Goal: Task Accomplishment & Management: Use online tool/utility

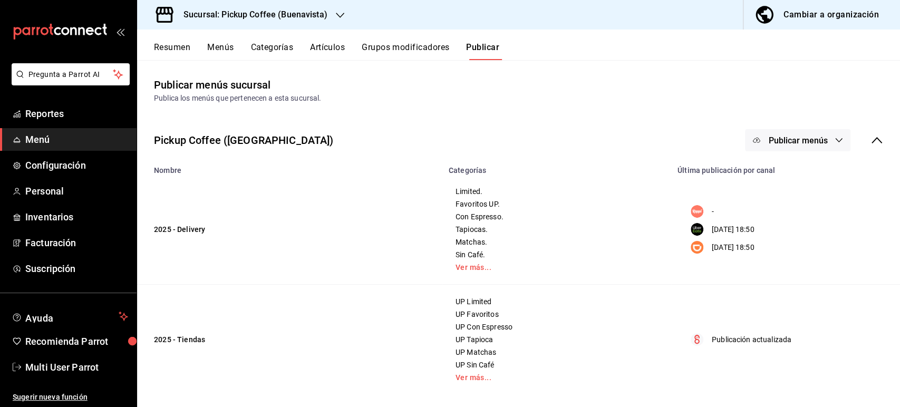
click at [159, 47] on button "Resumen" at bounding box center [172, 51] width 36 height 18
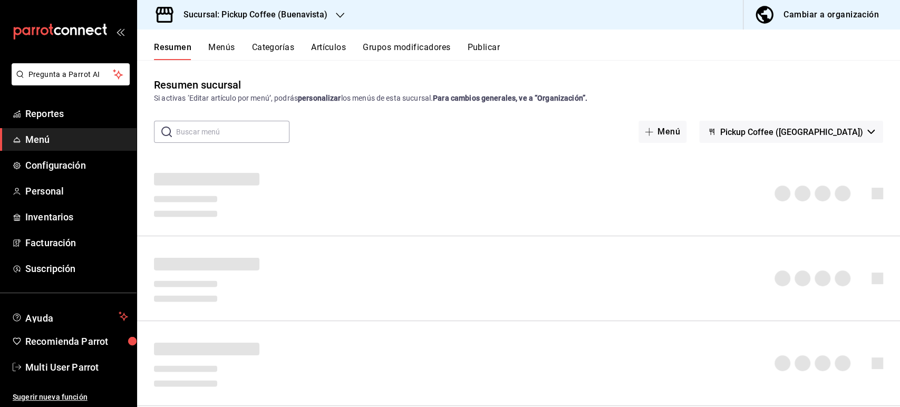
click at [306, 15] on h3 "Sucursal: Pickup Coffee (Buenavista)" at bounding box center [251, 14] width 152 height 13
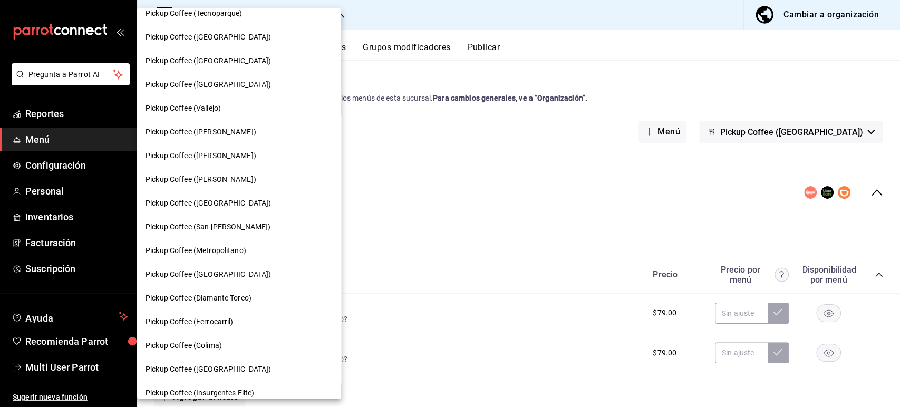
scroll to position [299, 0]
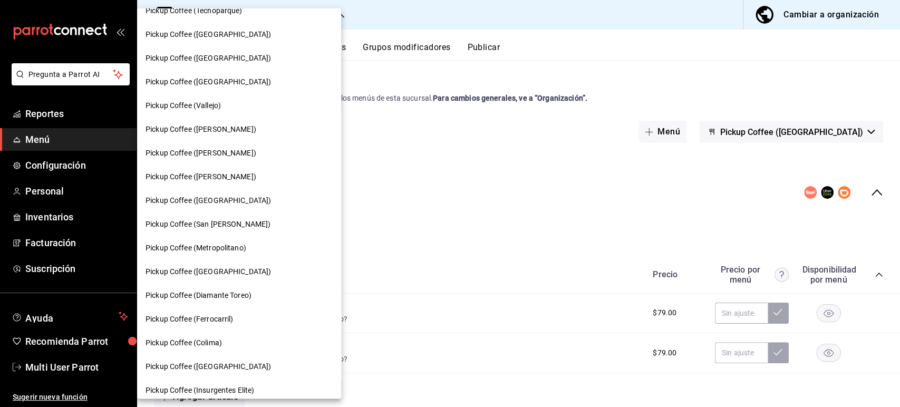
click at [235, 160] on div "Pickup Coffee ([PERSON_NAME])" at bounding box center [239, 153] width 204 height 24
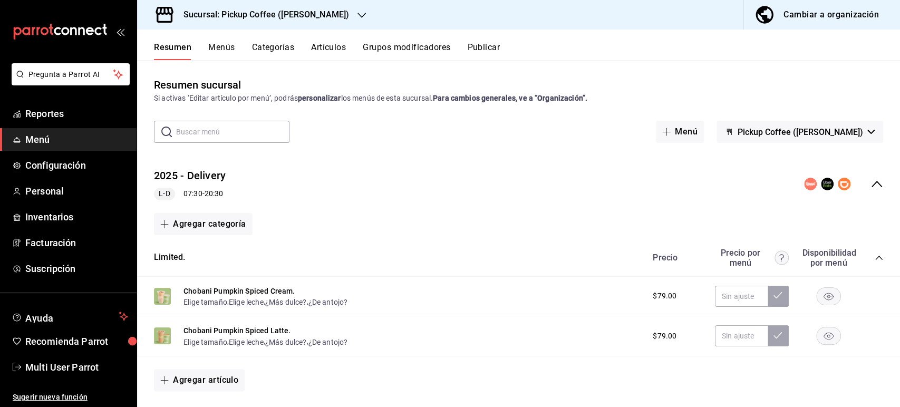
click at [875, 258] on icon "collapse-category-row" at bounding box center [879, 258] width 8 height 8
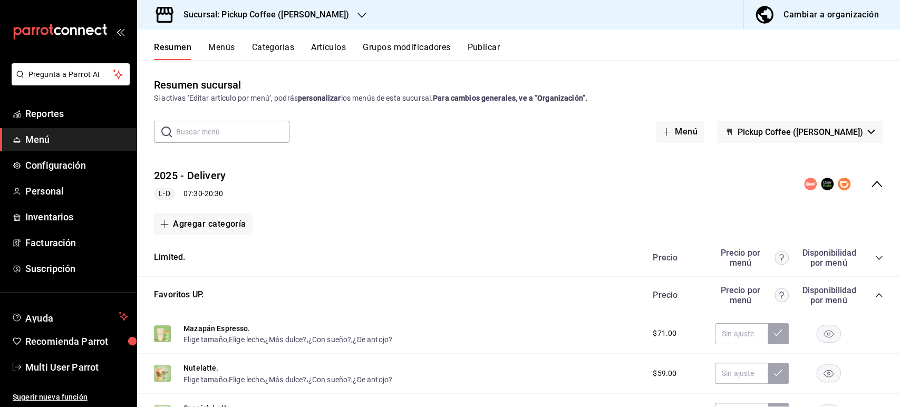
click at [876, 258] on icon "collapse-category-row" at bounding box center [879, 258] width 7 height 4
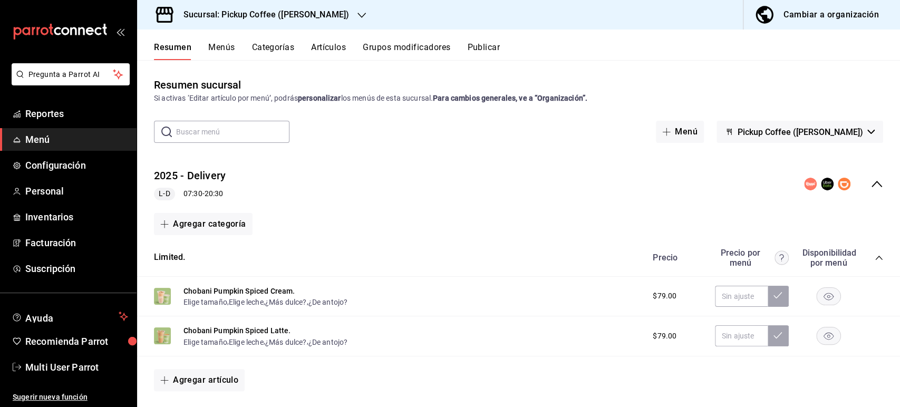
click at [875, 258] on icon "collapse-category-row" at bounding box center [879, 258] width 8 height 8
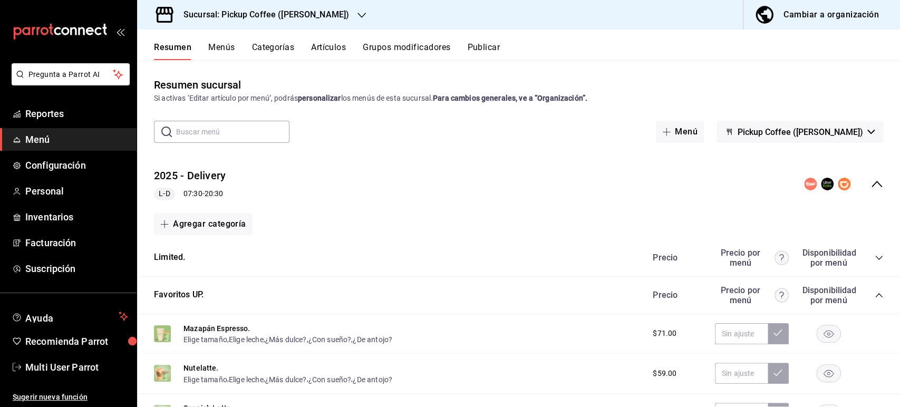
click at [875, 297] on icon "collapse-category-row" at bounding box center [879, 295] width 8 height 8
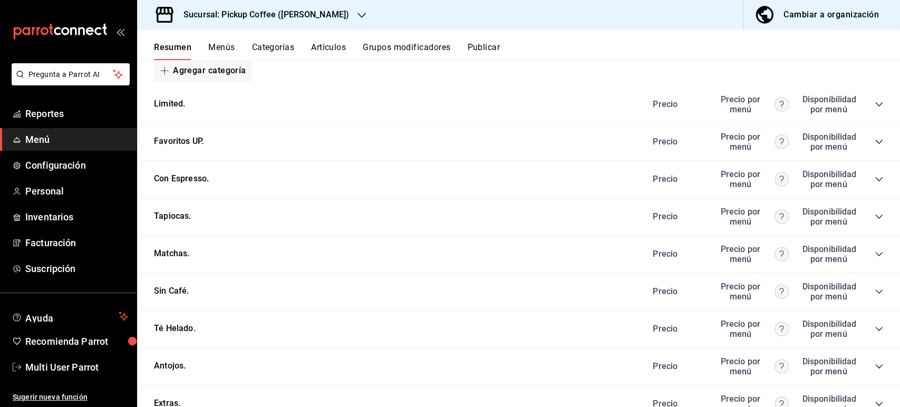
scroll to position [162, 0]
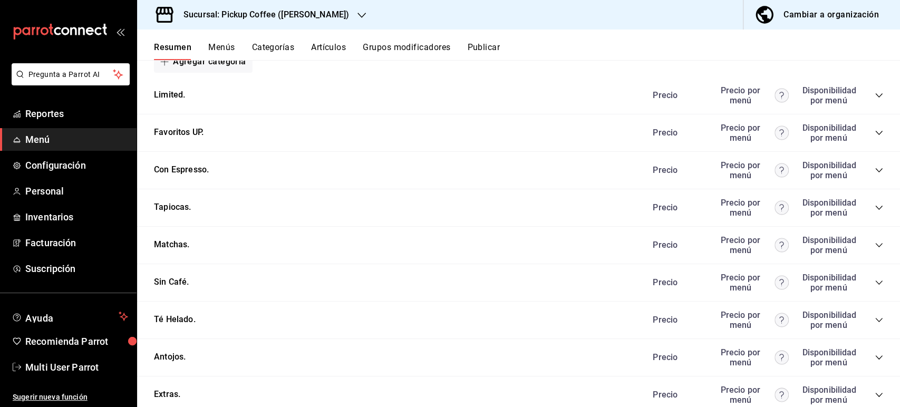
click at [876, 209] on icon "collapse-category-row" at bounding box center [879, 208] width 7 height 4
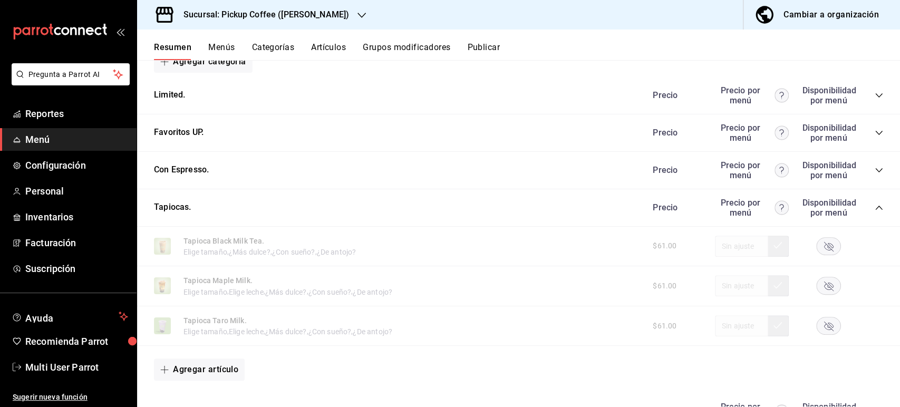
click at [823, 246] on rect "button" at bounding box center [829, 245] width 24 height 17
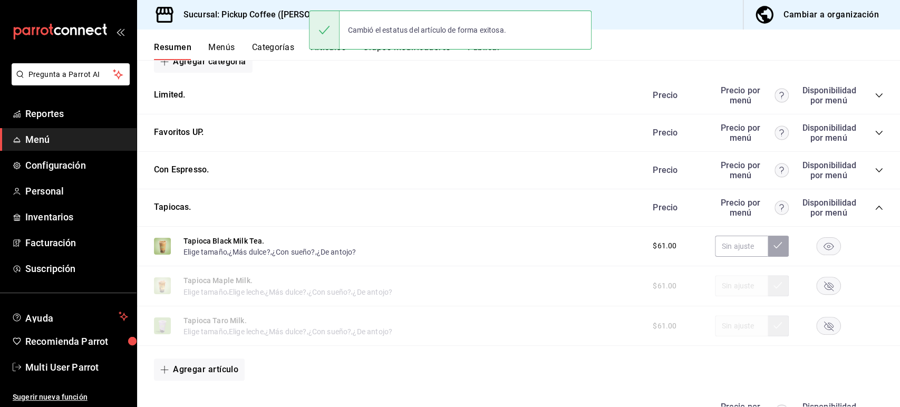
click at [817, 292] on rect "button" at bounding box center [829, 285] width 24 height 17
click at [818, 330] on rect "button" at bounding box center [829, 326] width 24 height 17
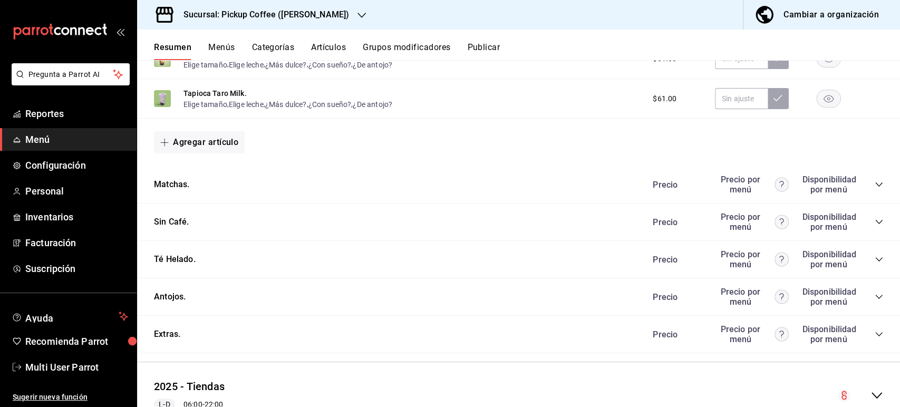
scroll to position [437, 0]
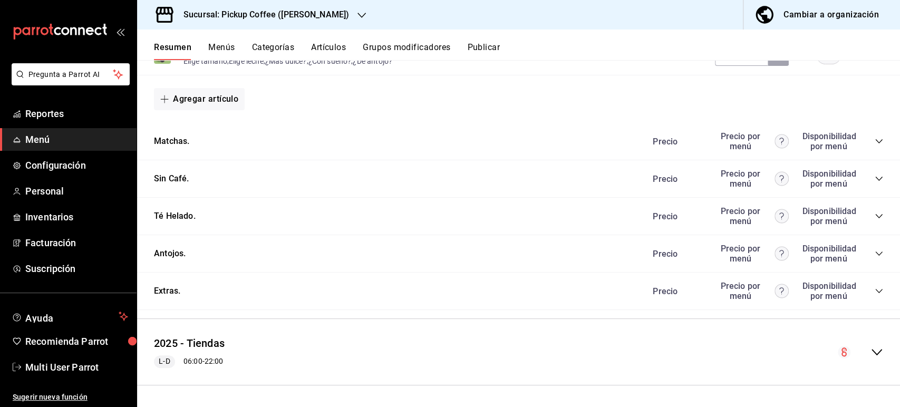
click at [875, 256] on icon "collapse-category-row" at bounding box center [879, 254] width 8 height 8
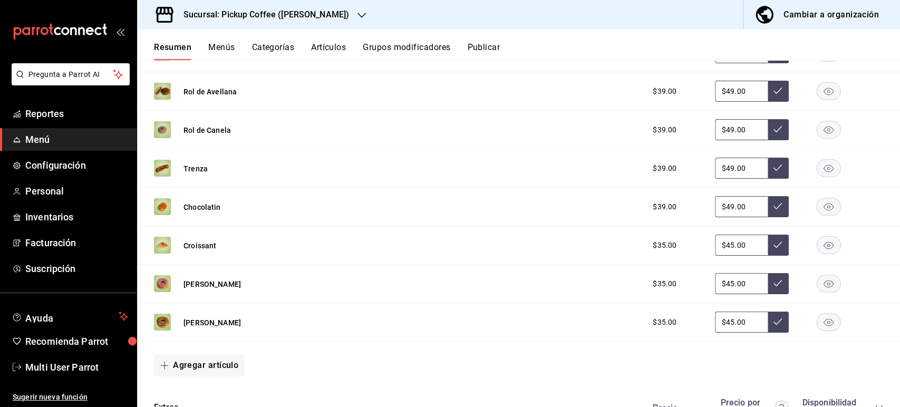
scroll to position [717, 0]
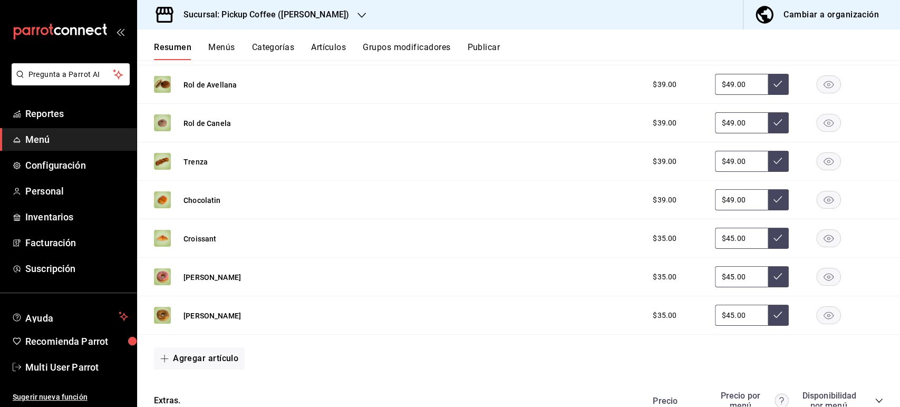
click at [817, 170] on rect "button" at bounding box center [829, 161] width 24 height 17
click at [497, 47] on button "Publicar" at bounding box center [483, 51] width 33 height 18
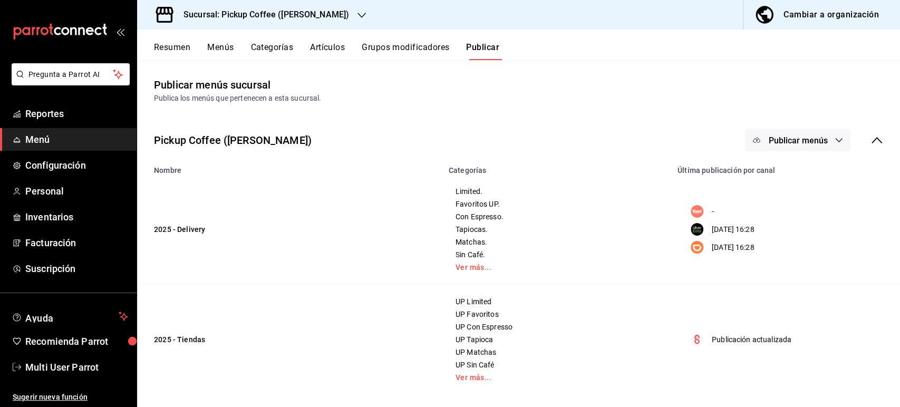
click at [800, 137] on span "Publicar menús" at bounding box center [798, 141] width 59 height 10
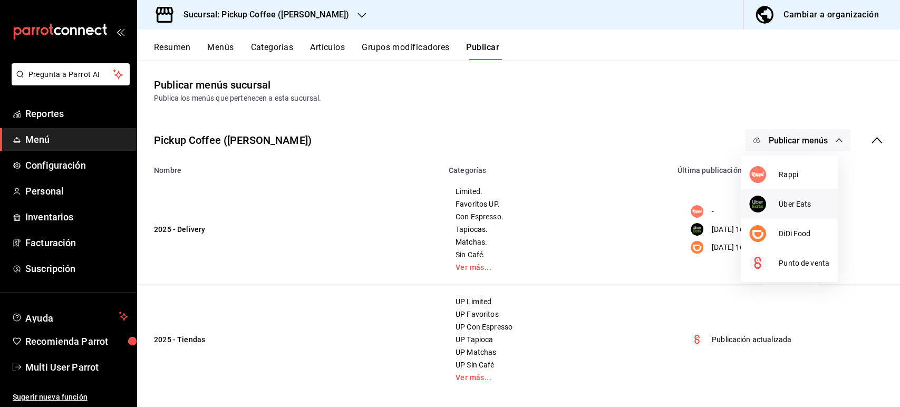
click at [780, 199] on span "Uber Eats" at bounding box center [804, 204] width 51 height 11
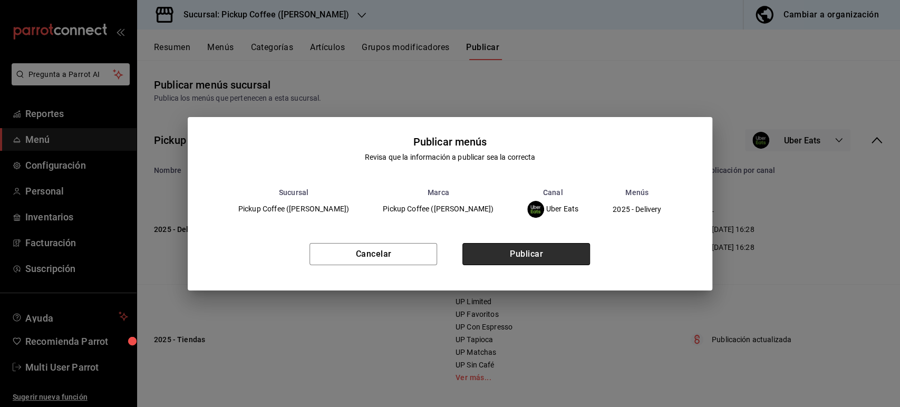
click at [550, 252] on button "Publicar" at bounding box center [527, 254] width 128 height 22
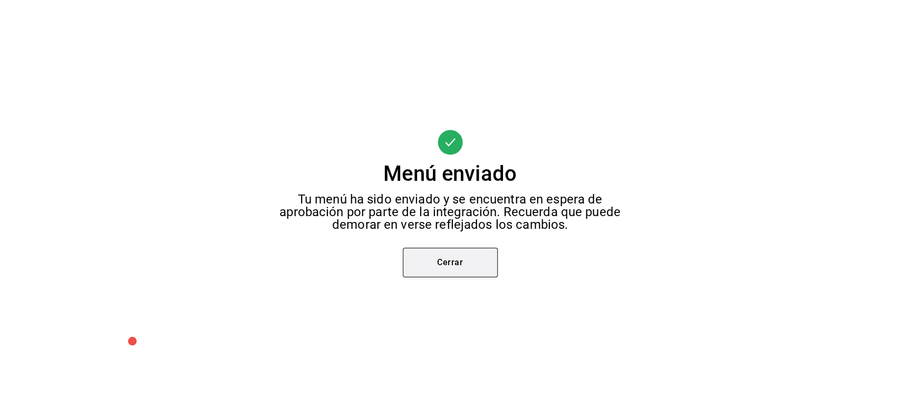
click at [459, 254] on button "Cerrar" at bounding box center [450, 263] width 95 height 30
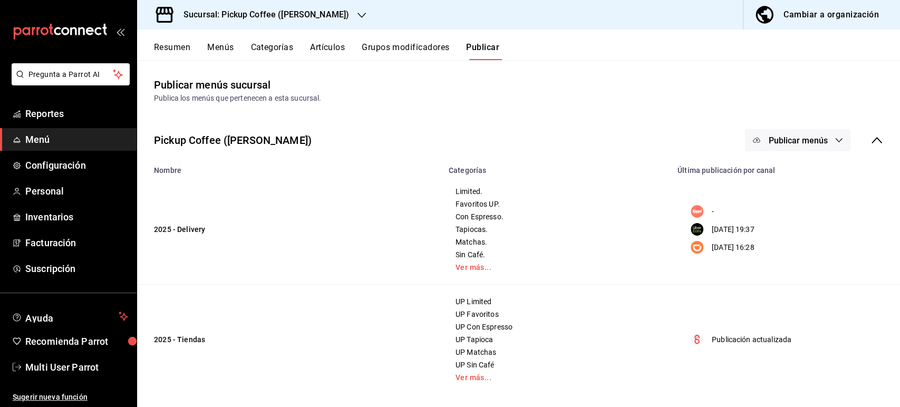
click at [789, 134] on button "Publicar menús" at bounding box center [798, 140] width 106 height 22
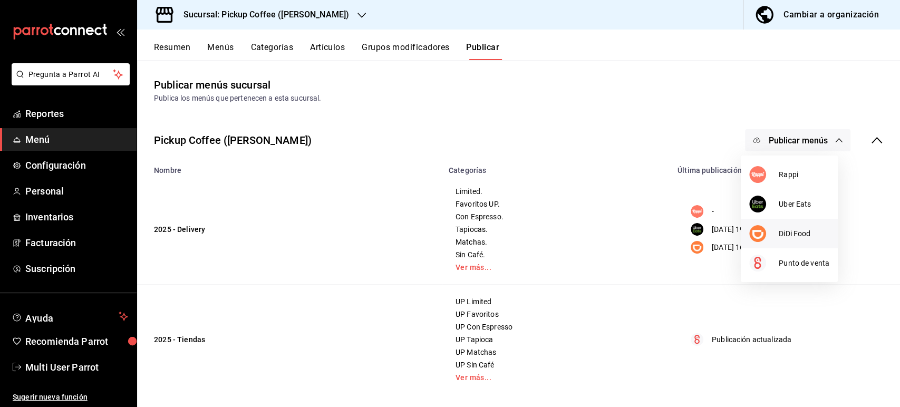
click at [796, 230] on span "DiDi Food" at bounding box center [804, 233] width 51 height 11
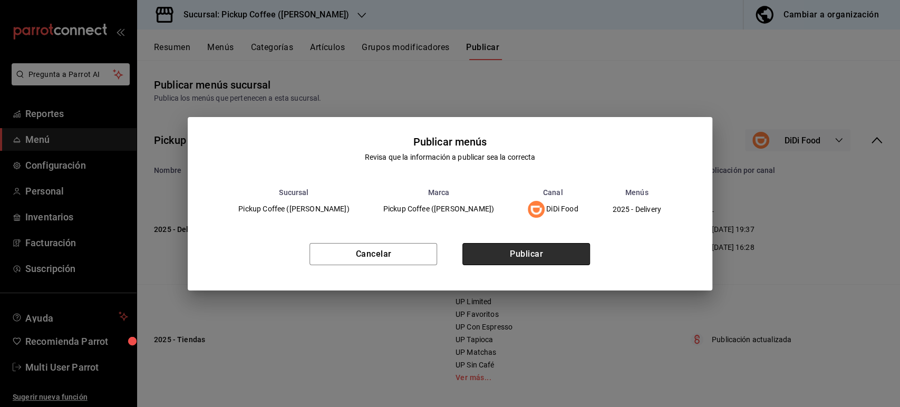
click at [577, 250] on button "Publicar" at bounding box center [527, 254] width 128 height 22
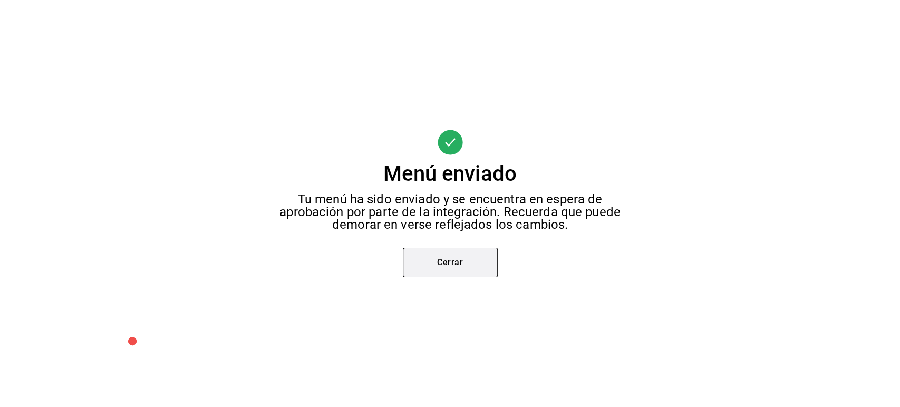
click at [459, 266] on button "Cerrar" at bounding box center [450, 263] width 95 height 30
